Goal: Task Accomplishment & Management: Use online tool/utility

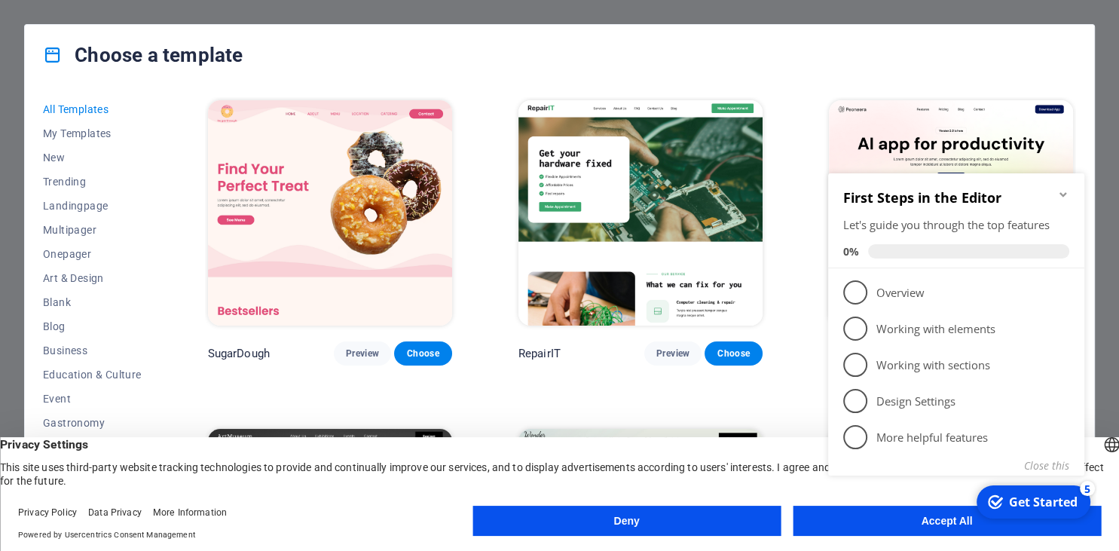
click at [921, 523] on div "checkmark Get Started 5 First Steps in the Editor Let's guide you through the t…" at bounding box center [959, 340] width 274 height 367
click at [960, 524] on div "checkmark Get Started 5 First Steps in the Editor Let's guide you through the t…" at bounding box center [959, 340] width 274 height 367
click at [945, 532] on button "Accept All" at bounding box center [947, 521] width 308 height 30
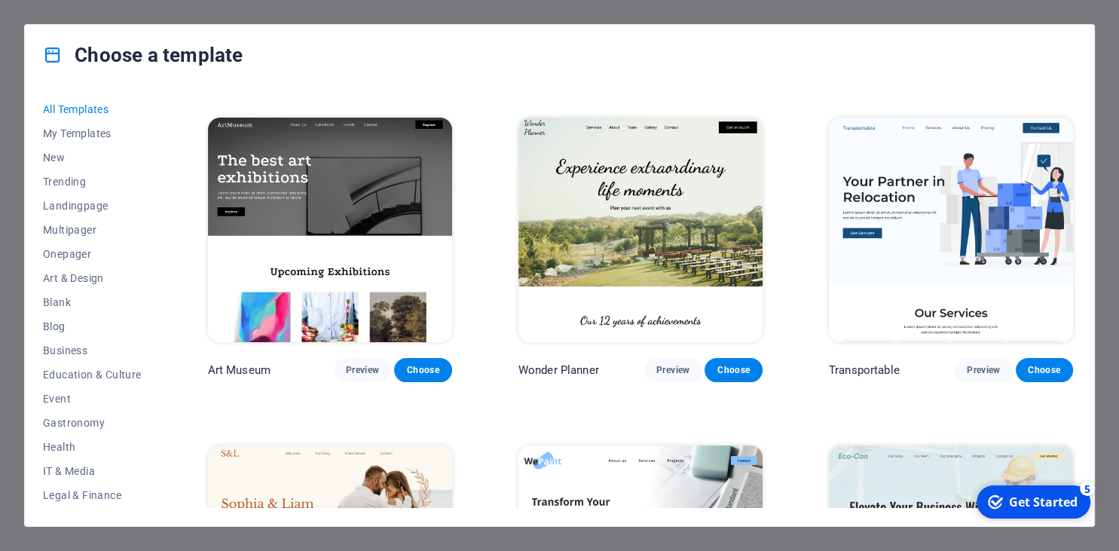
scroll to position [344, 0]
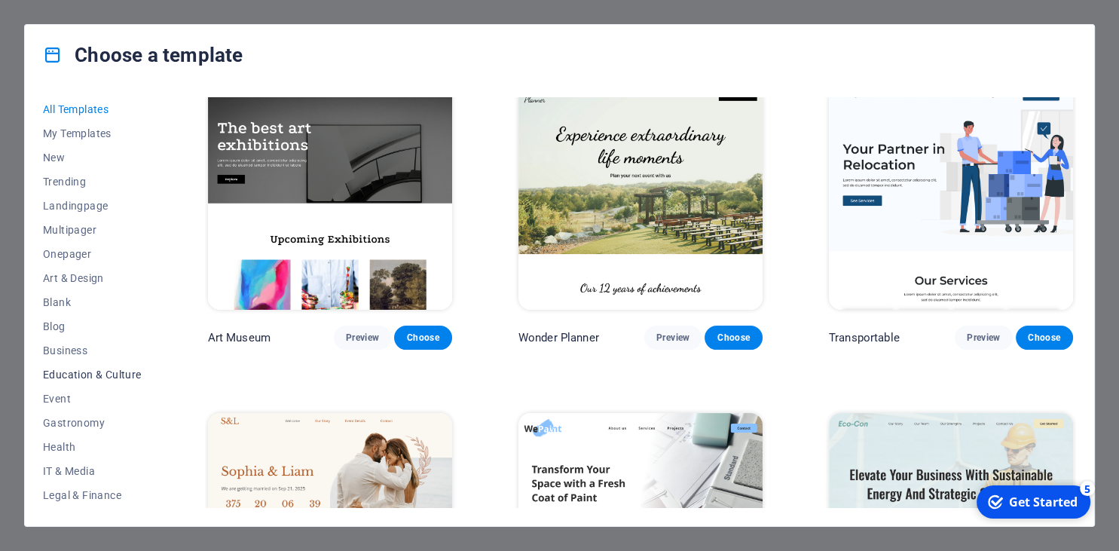
click at [104, 372] on span "Education & Culture" at bounding box center [92, 374] width 99 height 12
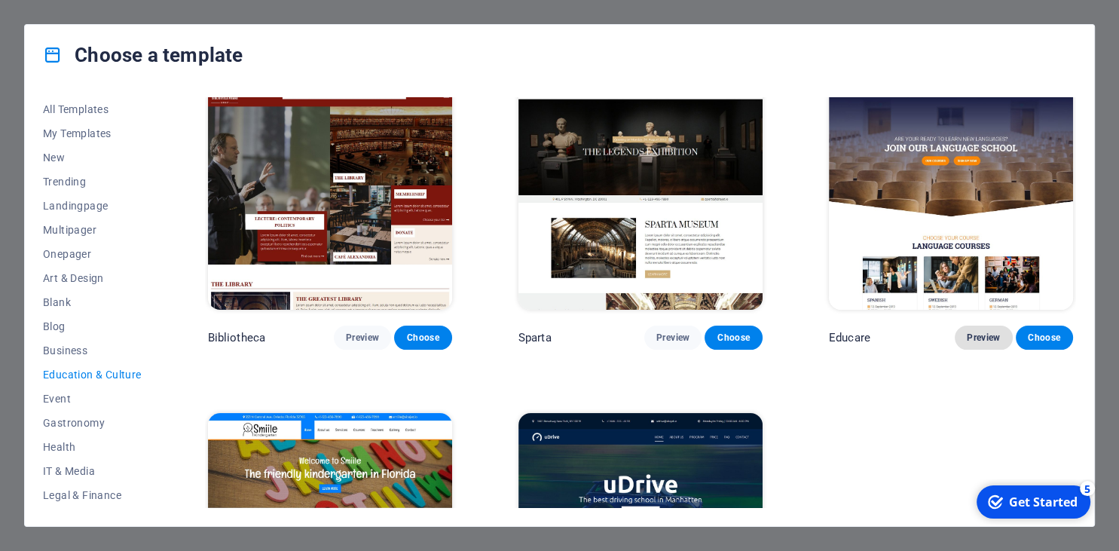
click at [978, 333] on span "Preview" at bounding box center [983, 337] width 33 height 12
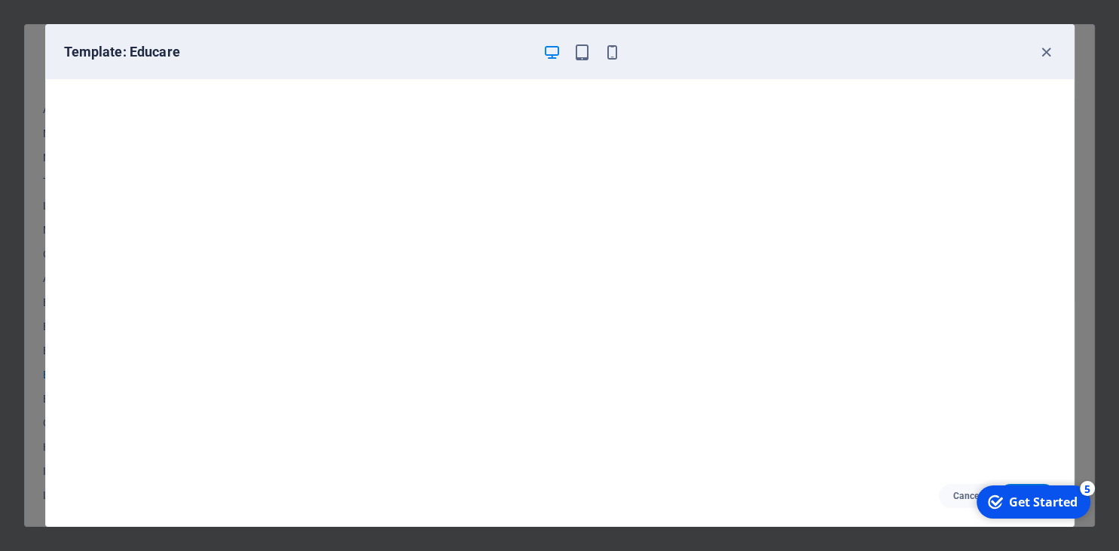
scroll to position [3, 0]
click at [579, 55] on icon "button" at bounding box center [581, 52] width 17 height 17
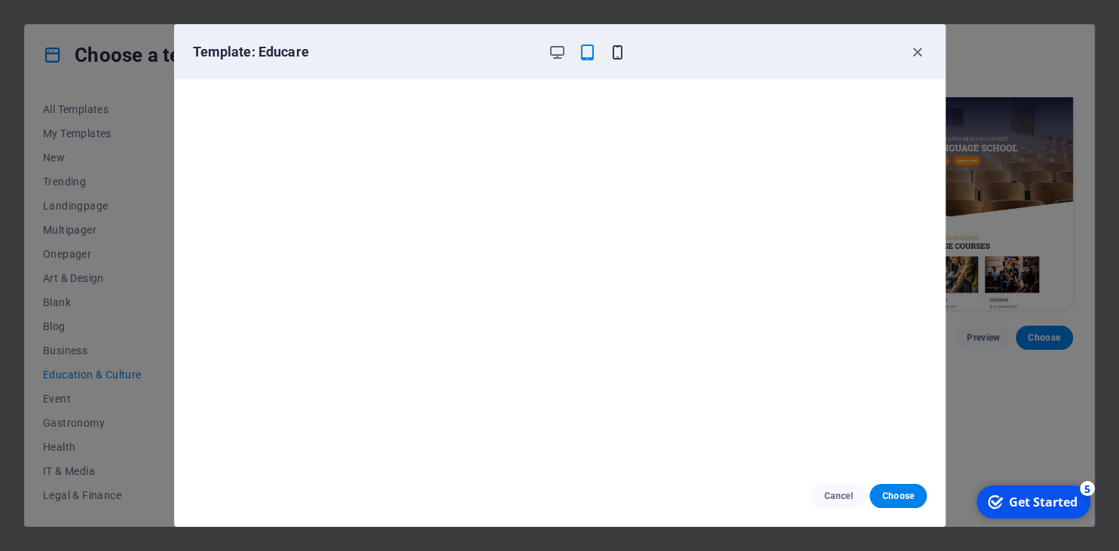
click at [618, 54] on icon "button" at bounding box center [617, 52] width 17 height 17
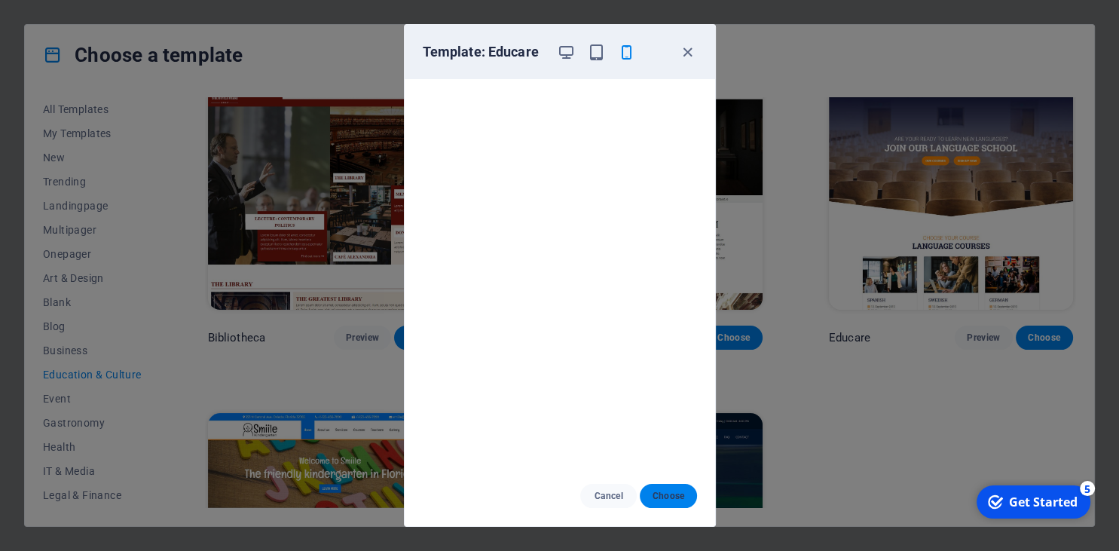
click at [670, 497] on span "Choose" at bounding box center [668, 496] width 32 height 12
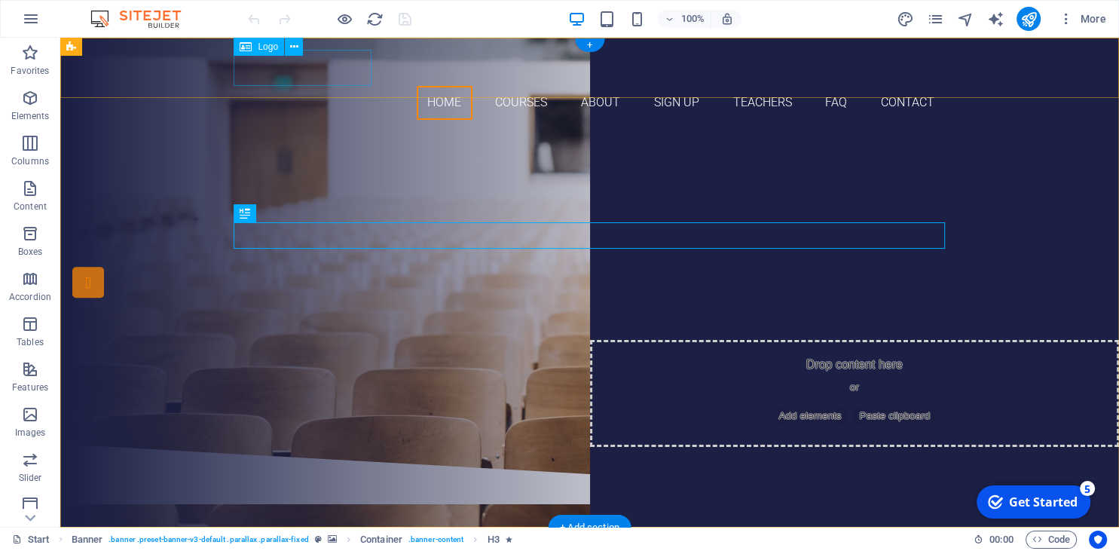
click at [322, 72] on div at bounding box center [589, 68] width 711 height 36
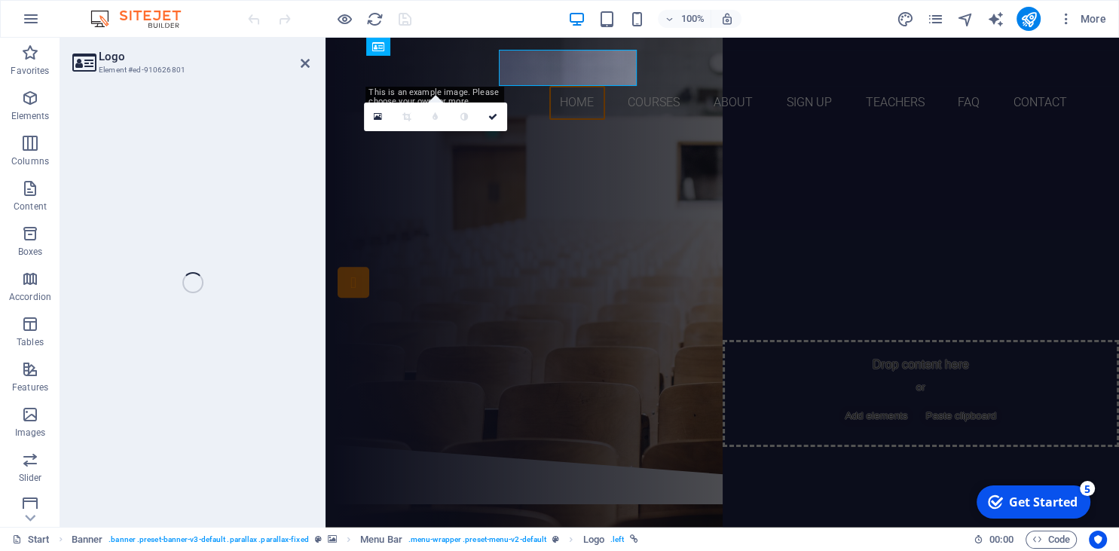
select select "px"
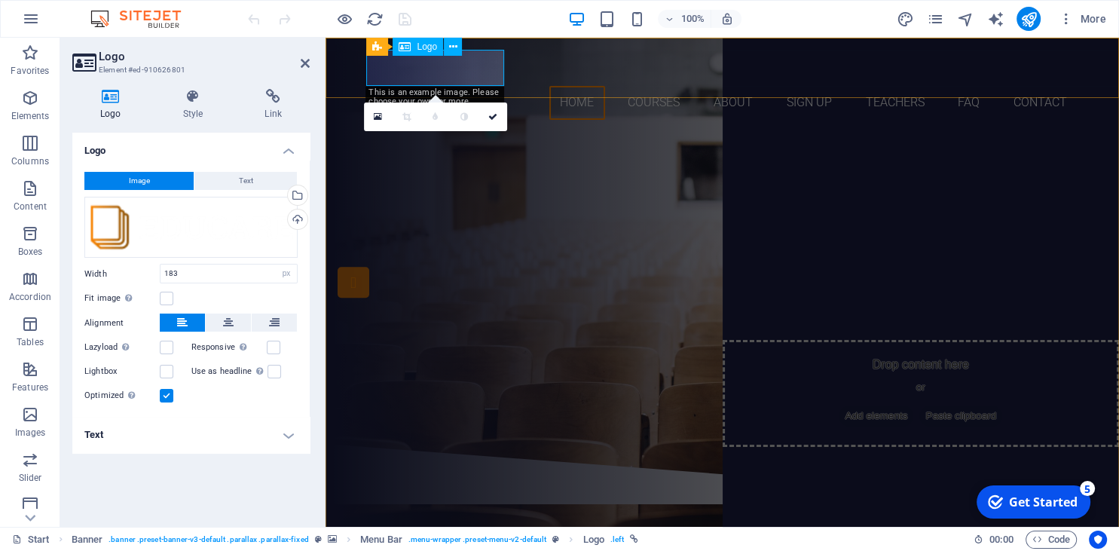
click at [431, 68] on div at bounding box center [722, 68] width 711 height 36
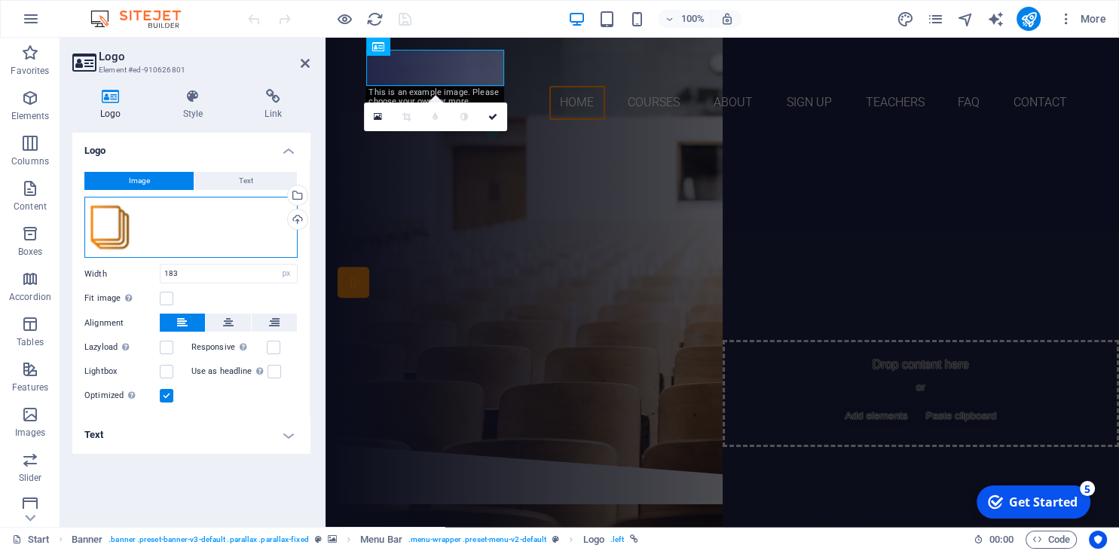
click at [114, 229] on div "Drag files here, click to choose files or select files from Files or our free s…" at bounding box center [190, 228] width 213 height 62
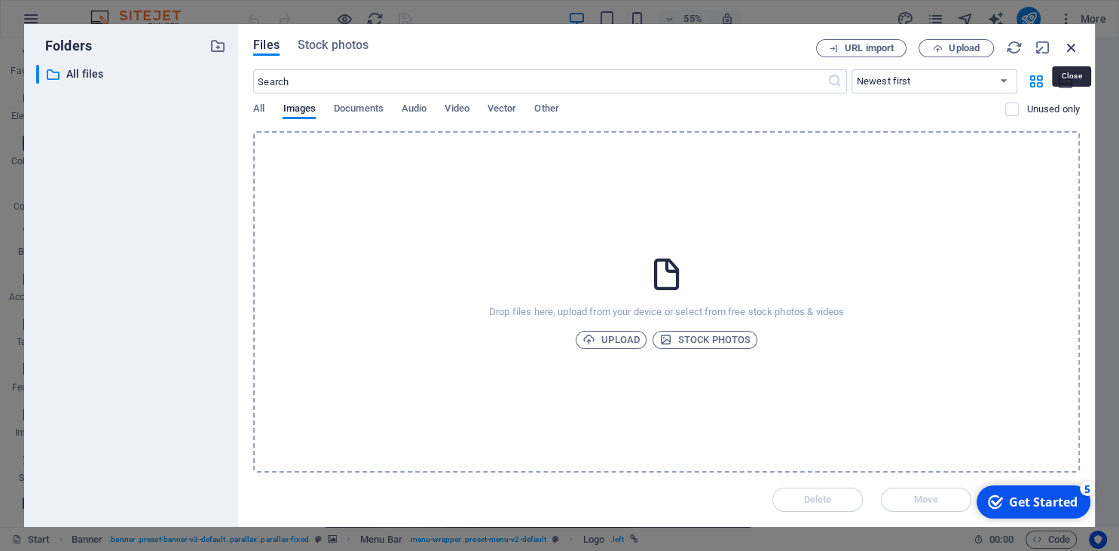
click at [1074, 47] on icon "button" at bounding box center [1071, 47] width 17 height 17
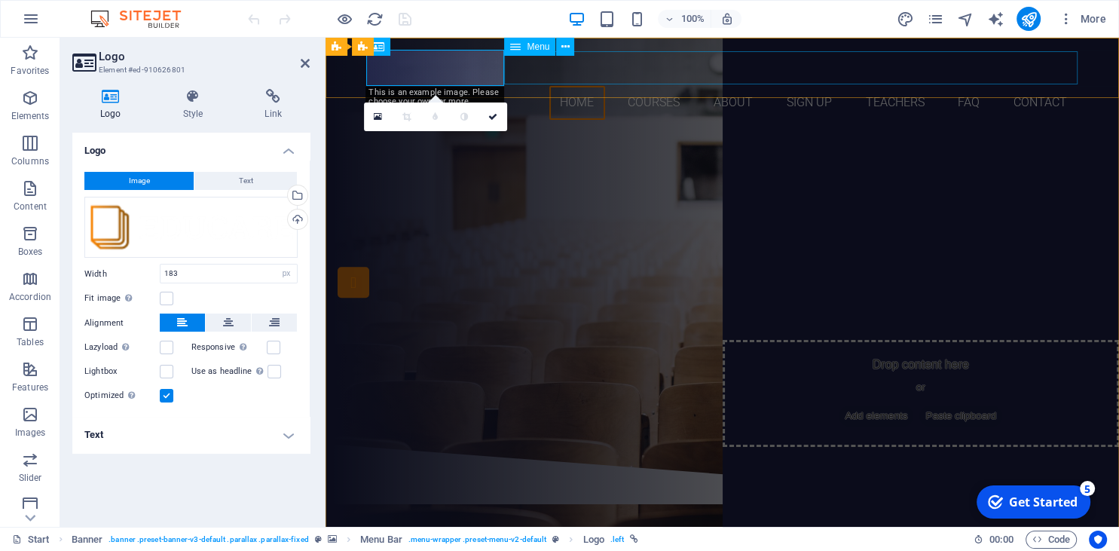
click at [585, 86] on nav "Home Courses About Sign up Teachers FAQ Contact" at bounding box center [722, 103] width 711 height 34
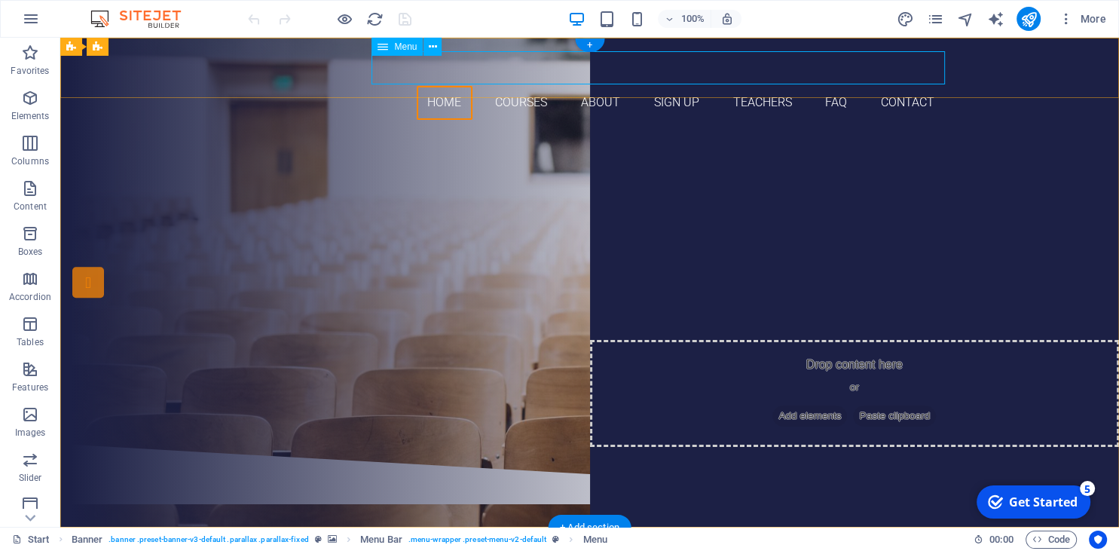
click at [686, 86] on nav "Home Courses About Sign up Teachers FAQ Contact" at bounding box center [589, 103] width 711 height 34
click at [680, 86] on nav "Home Courses About Sign up Teachers FAQ Contact" at bounding box center [589, 103] width 711 height 34
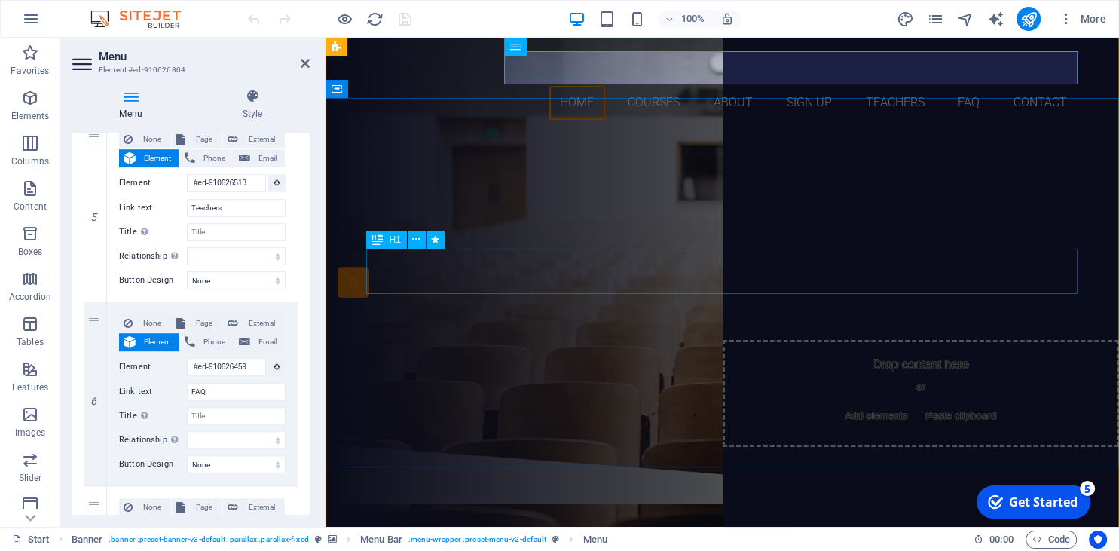
click at [707, 276] on div "Join our Language School" at bounding box center [722, 253] width 711 height 45
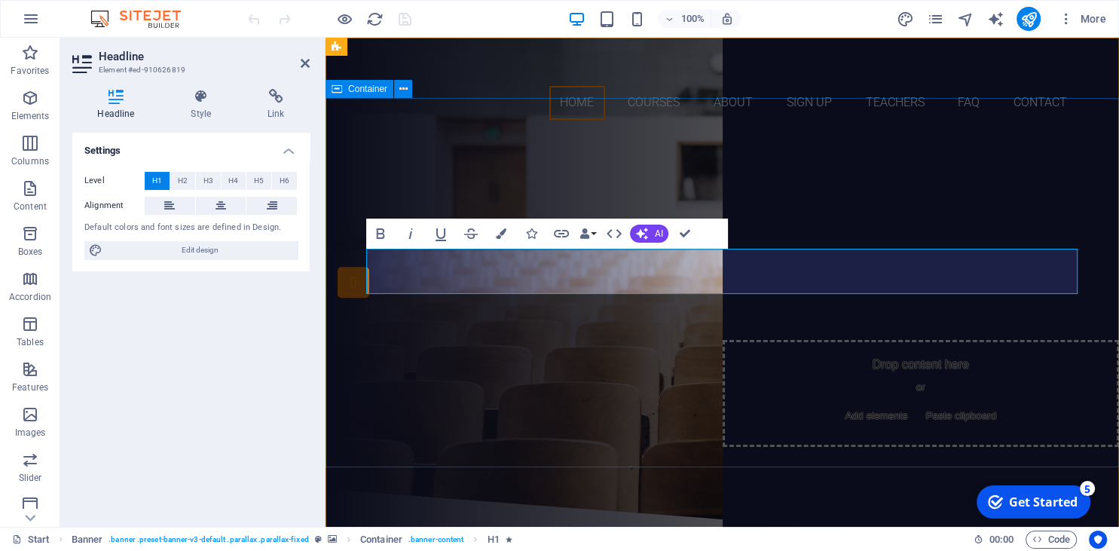
click at [880, 157] on div "Are you ready to learn new languages? BERGABUNG BERSAMA KAMI Our Courses Sign u…" at bounding box center [721, 310] width 793 height 357
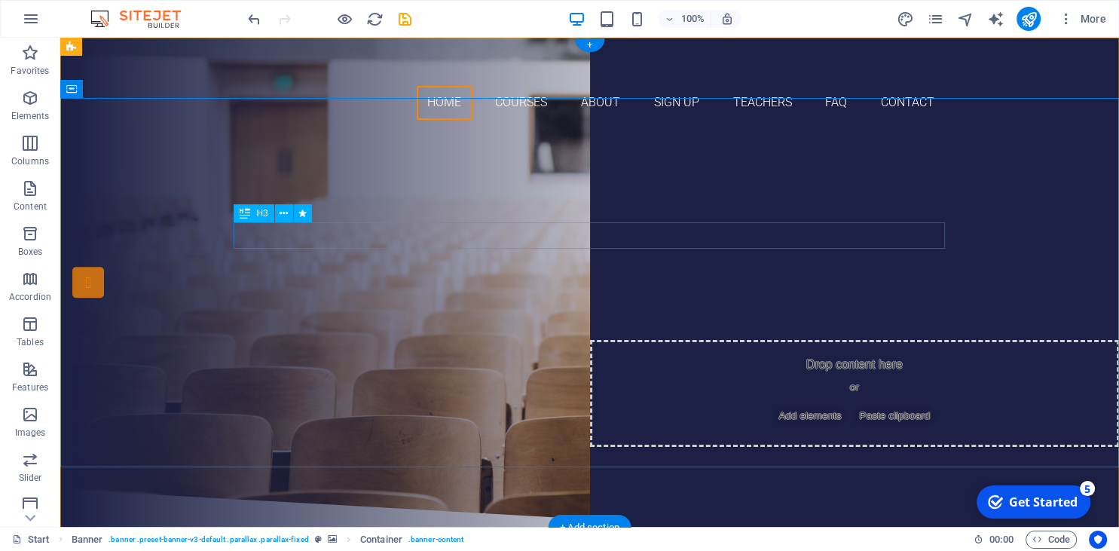
click at [638, 231] on div "Are you ready to learn new languages?" at bounding box center [589, 217] width 711 height 26
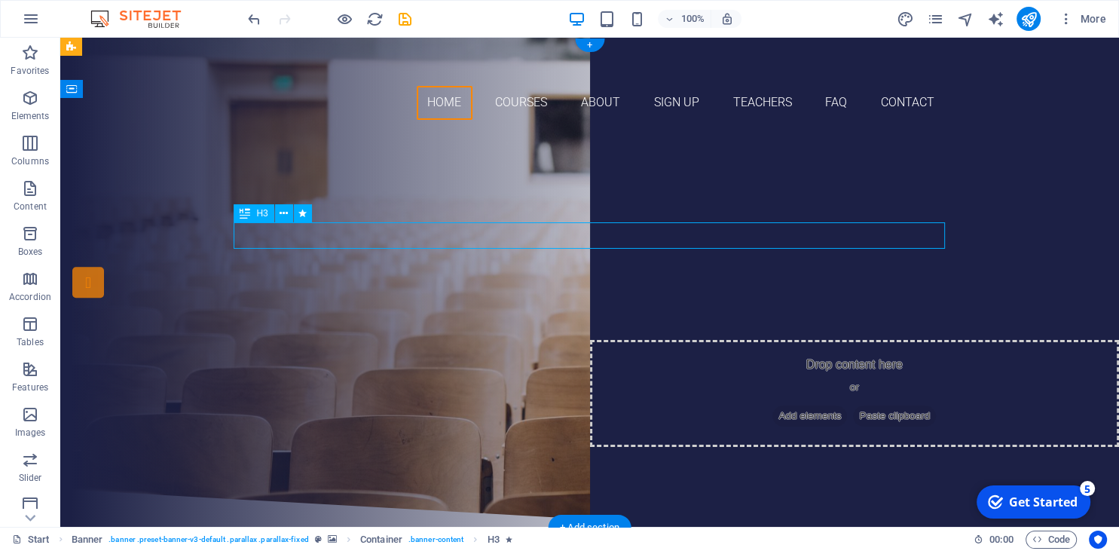
click at [638, 231] on div "Are you ready to learn new languages?" at bounding box center [589, 217] width 711 height 26
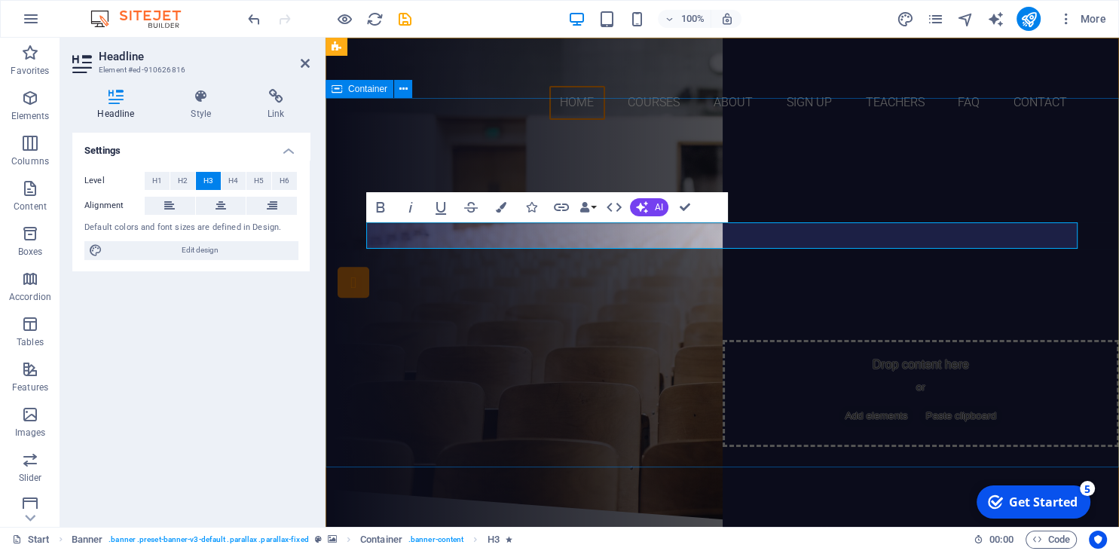
click at [874, 169] on div "APAKAH ANDA SIAP MENJADI MAGISTER BERGABUNG BERSAMA KAMI Our Courses Sign up now" at bounding box center [721, 310] width 793 height 357
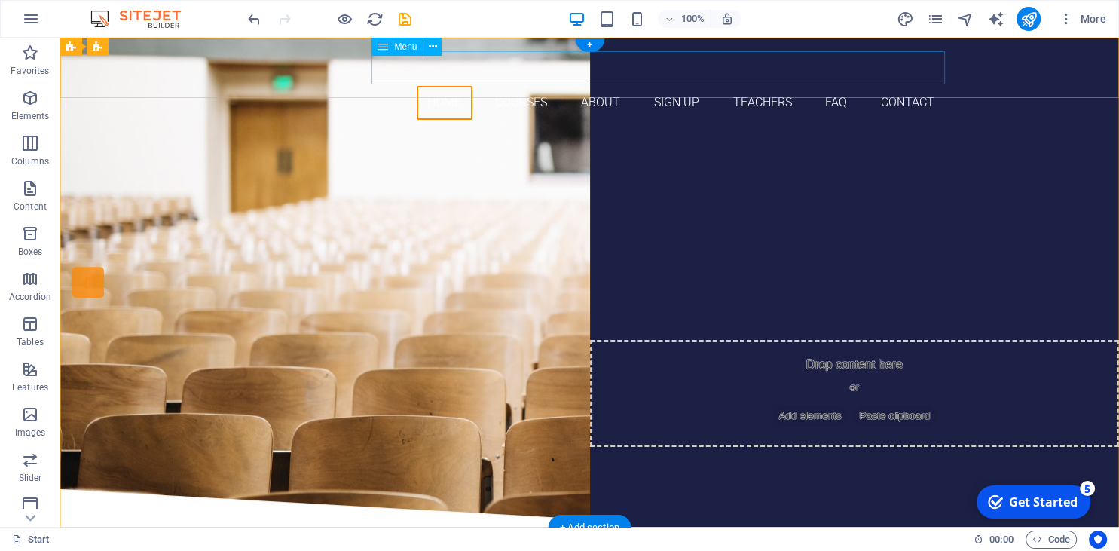
click at [767, 86] on nav "Home Courses About Sign up Teachers FAQ Contact" at bounding box center [589, 103] width 711 height 34
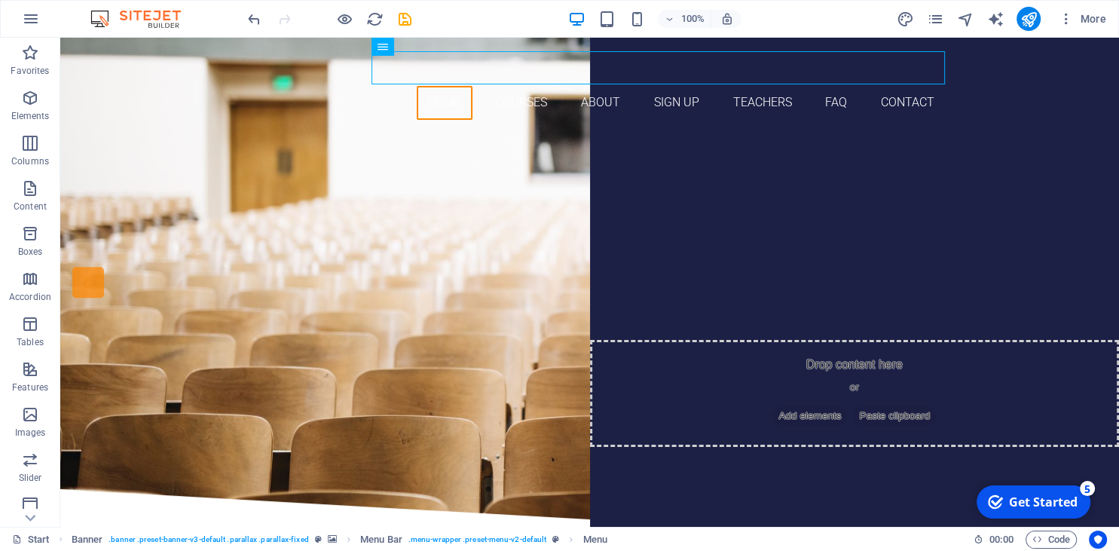
click at [1048, 502] on div "Get Started" at bounding box center [1043, 501] width 69 height 17
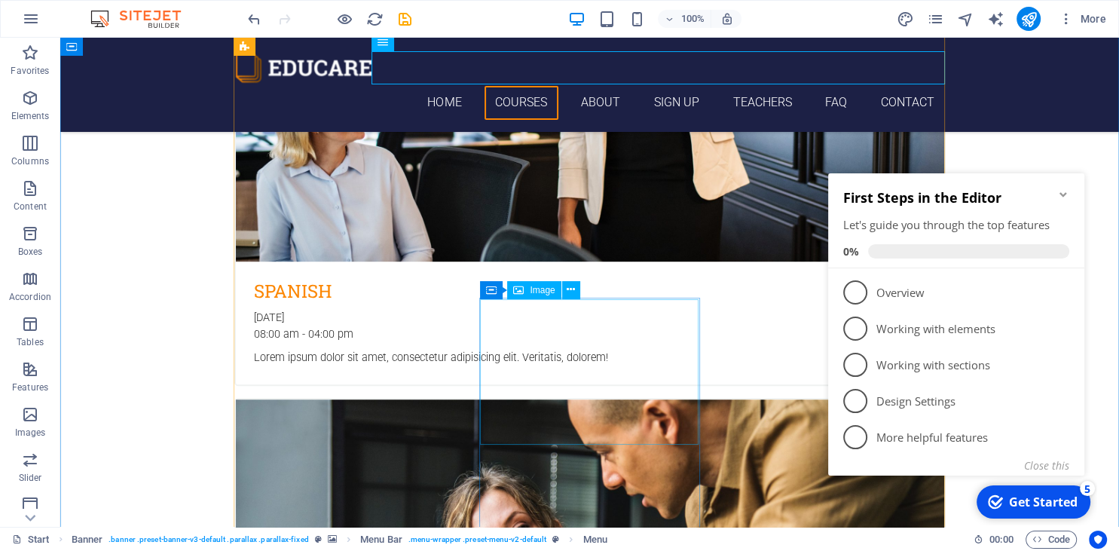
scroll to position [1034, 0]
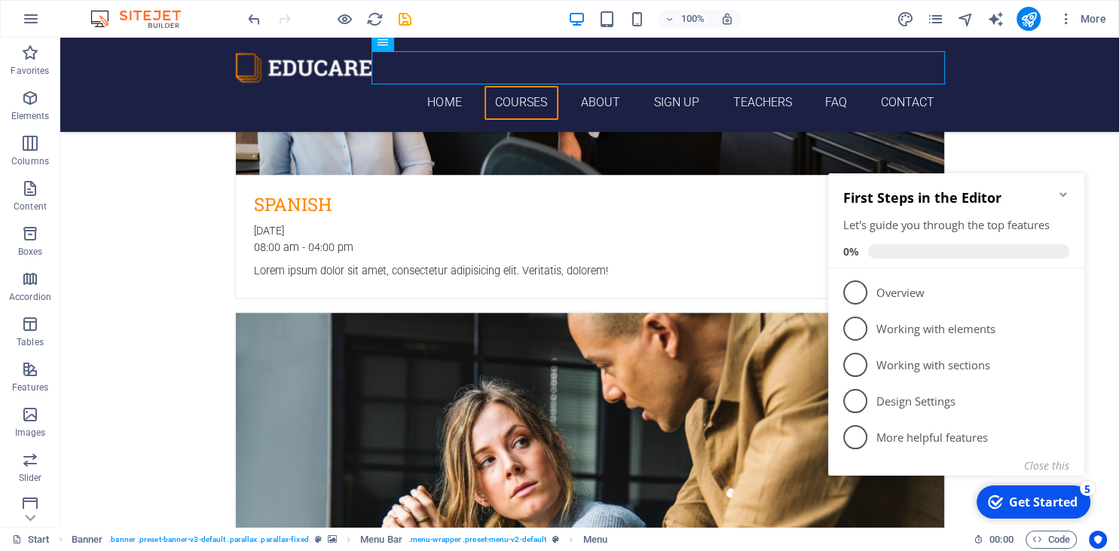
click at [1068, 197] on icon "Minimize checklist" at bounding box center [1063, 194] width 12 height 12
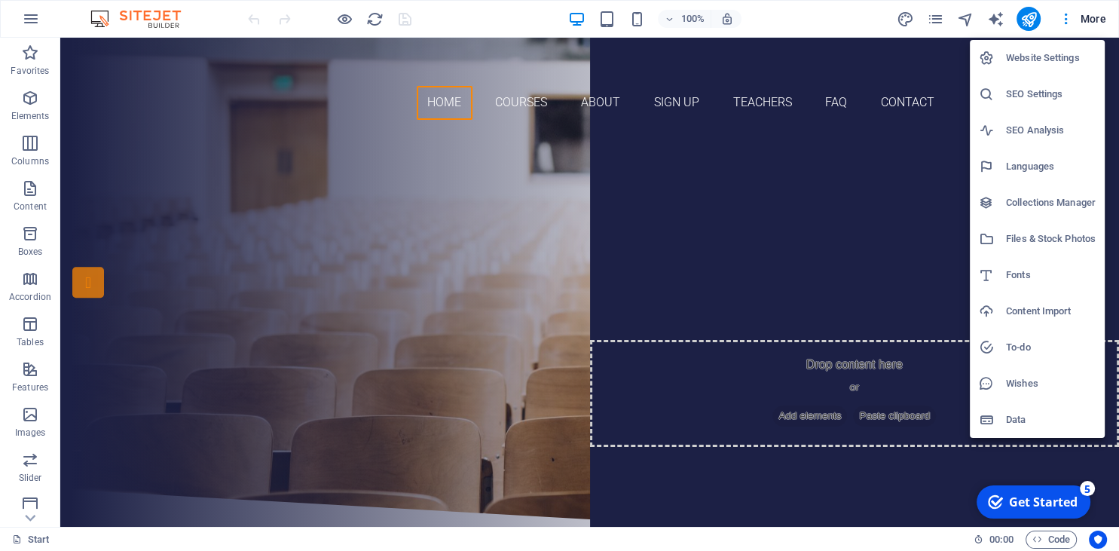
click at [1069, 23] on div at bounding box center [559, 275] width 1119 height 551
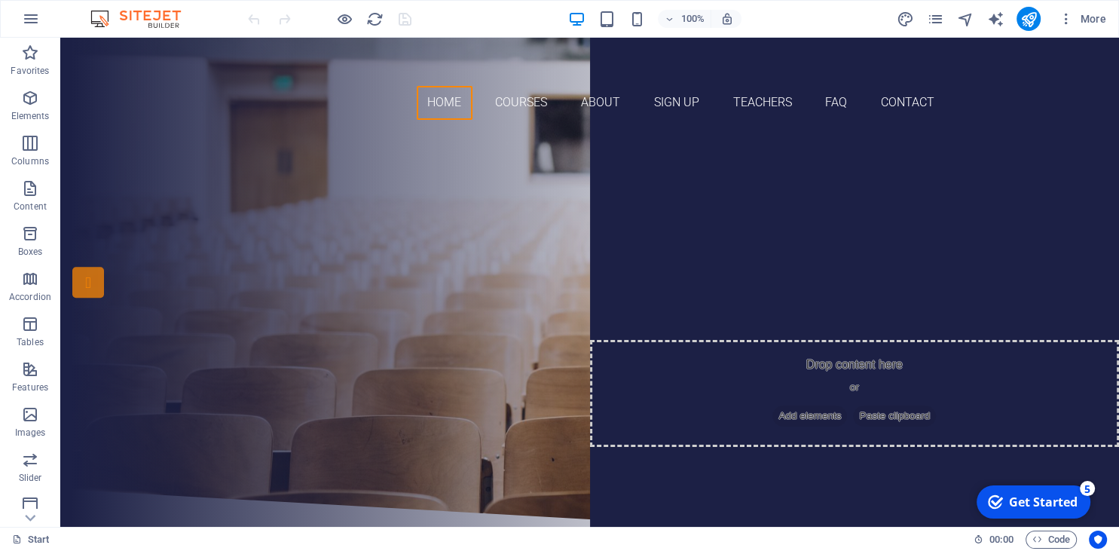
click at [1069, 23] on icon "button" at bounding box center [1065, 18] width 15 height 15
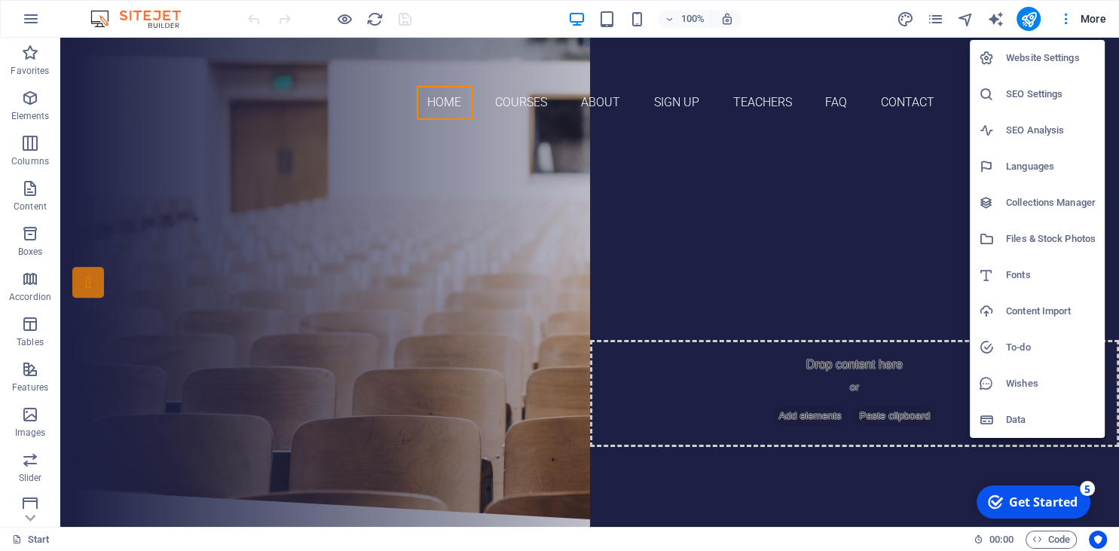
click at [1047, 62] on h6 "Website Settings" at bounding box center [1051, 58] width 90 height 18
